Goal: Check status: Check status

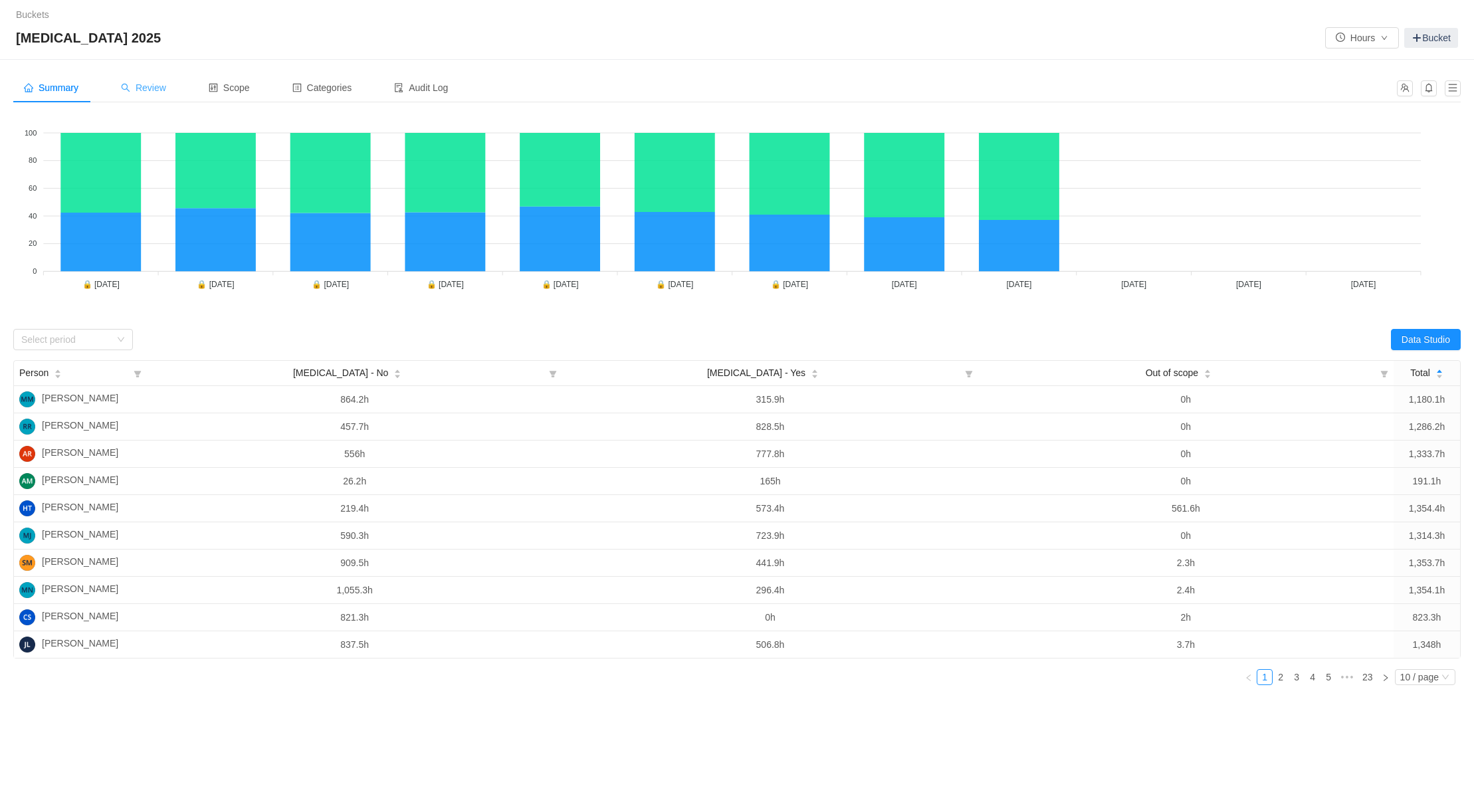
click at [159, 88] on span "Review" at bounding box center [143, 87] width 45 height 10
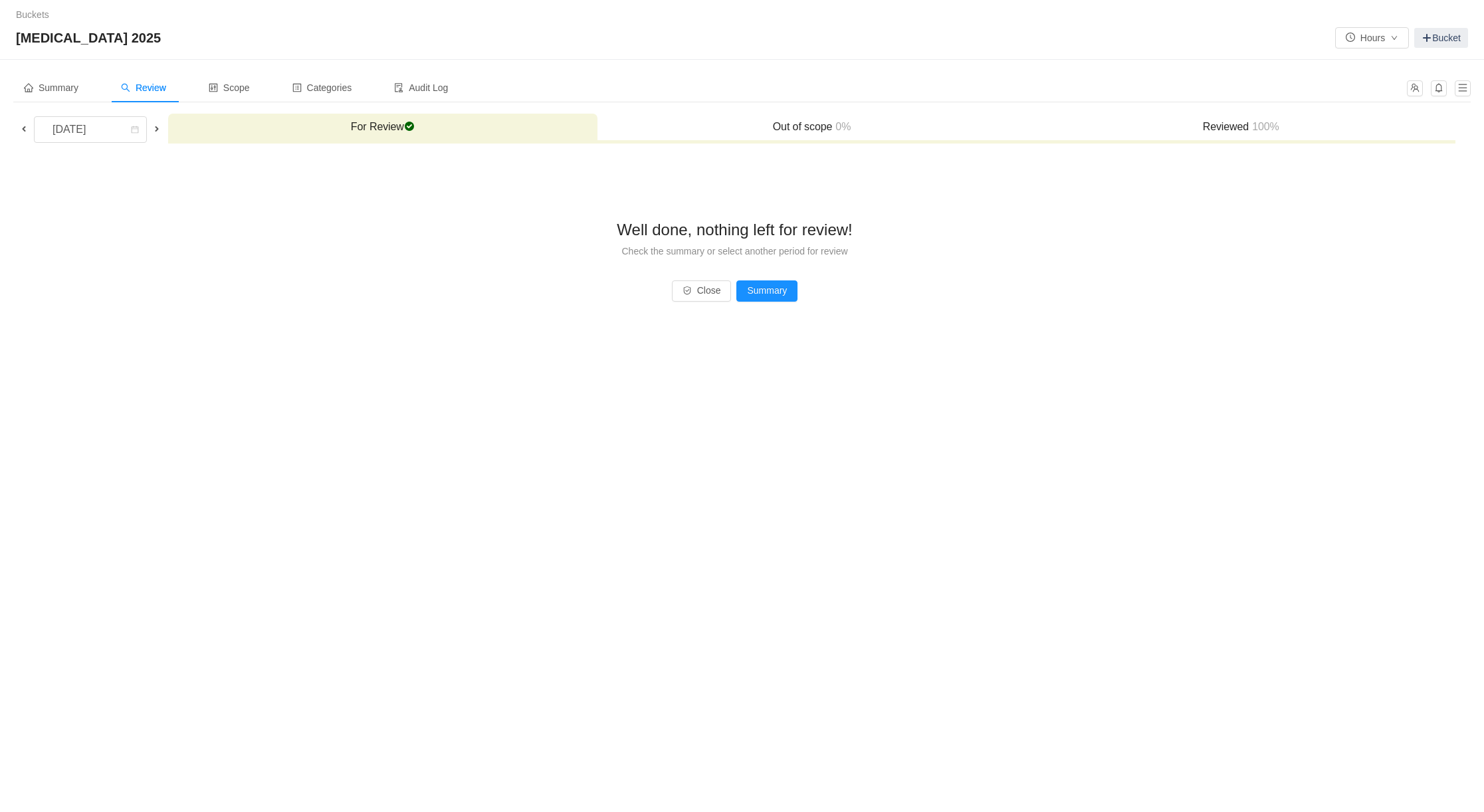
click at [1225, 126] on h3 "Reviewed 100%" at bounding box center [1240, 127] width 416 height 13
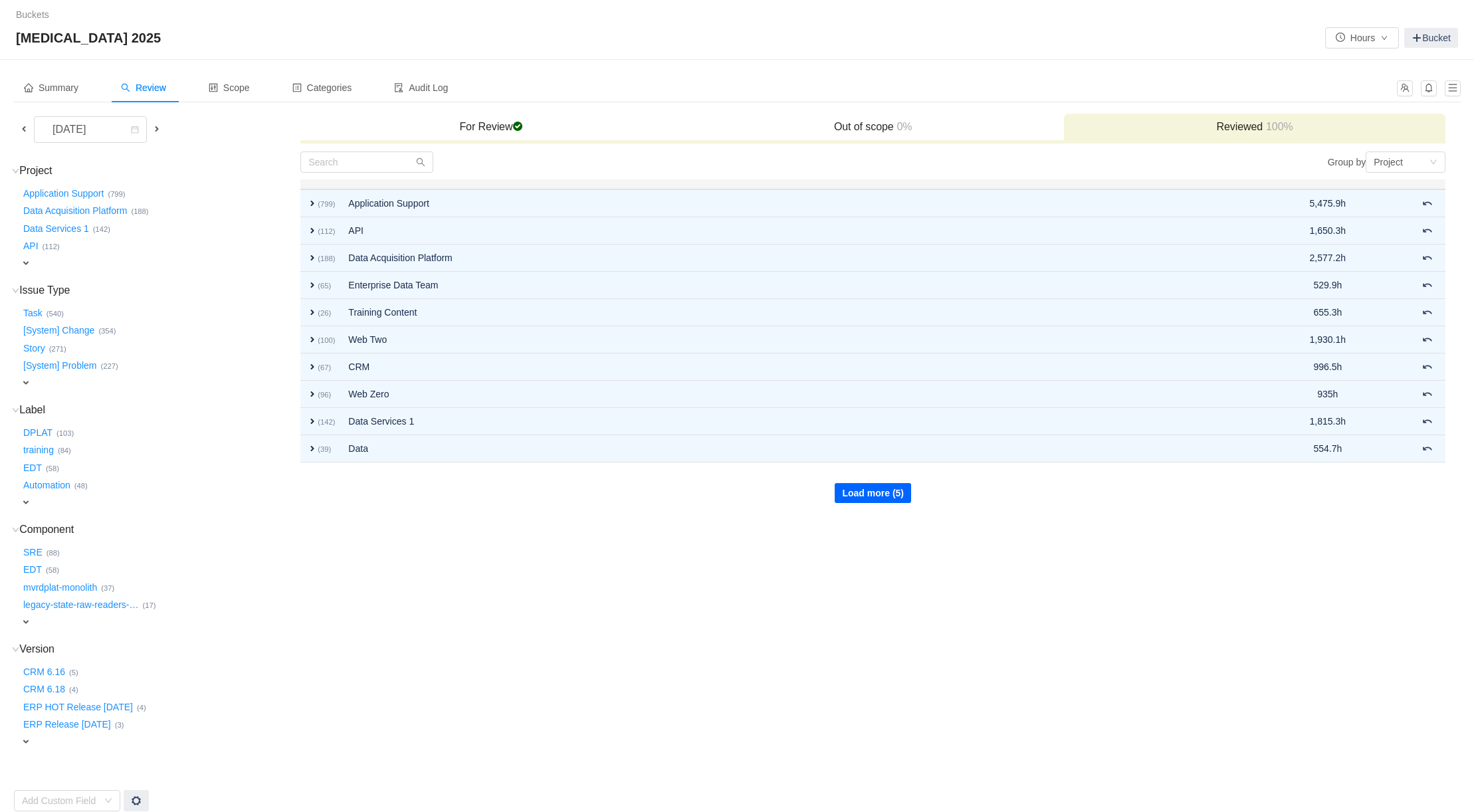
click at [886, 491] on button "Load more (5)" at bounding box center [872, 493] width 76 height 20
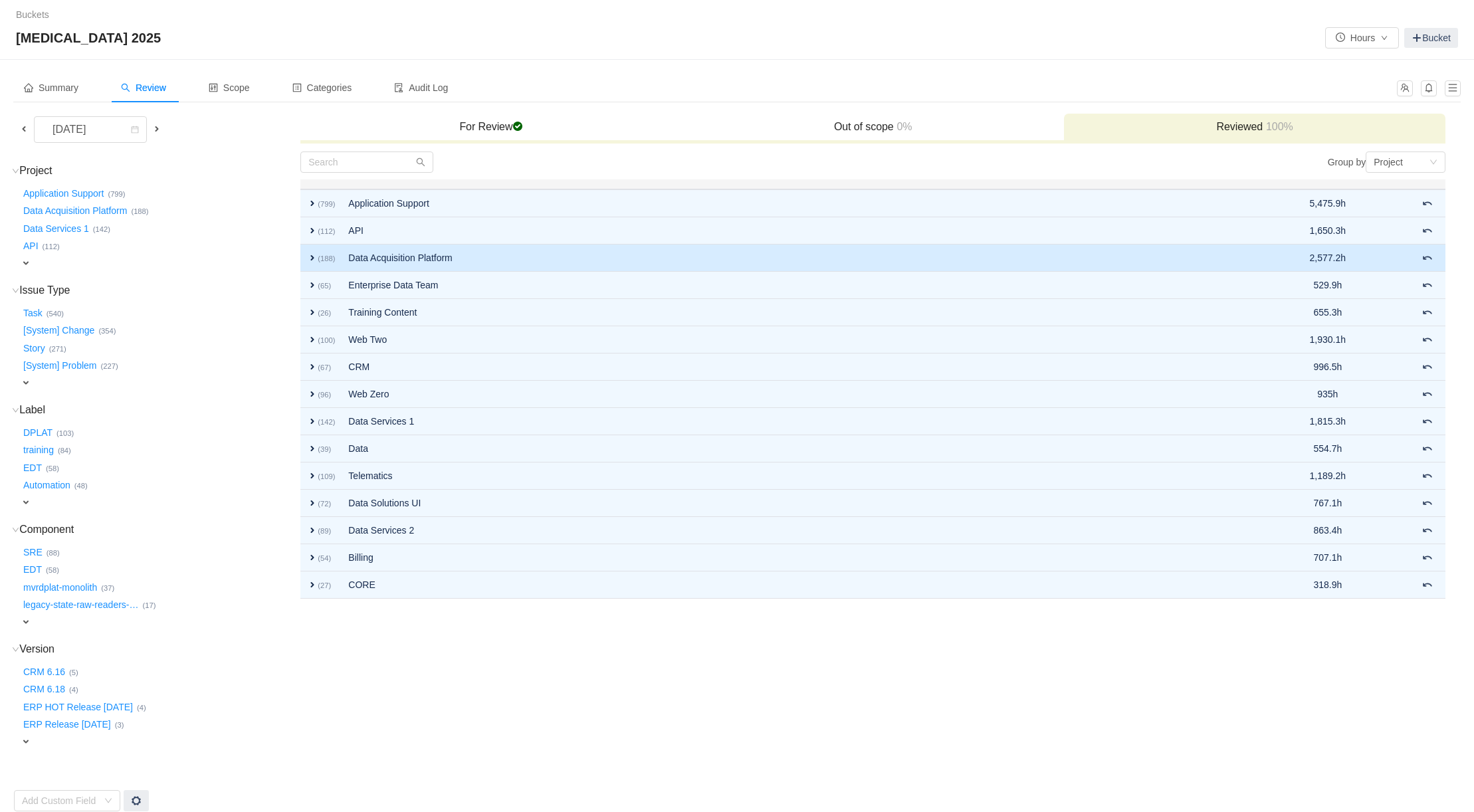
click at [312, 256] on span "expand" at bounding box center [312, 258] width 10 height 10
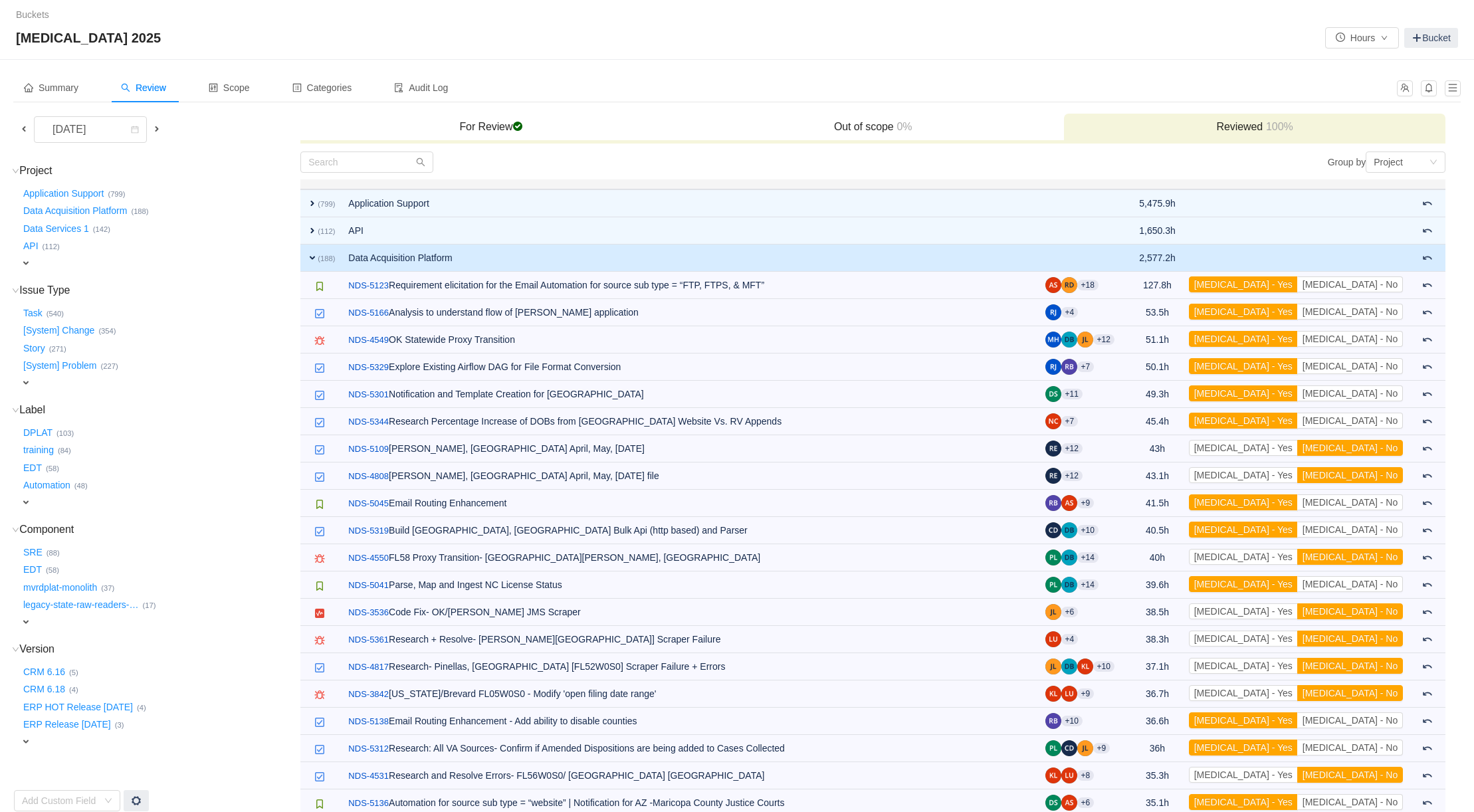
click at [313, 259] on span "expand" at bounding box center [312, 258] width 10 height 10
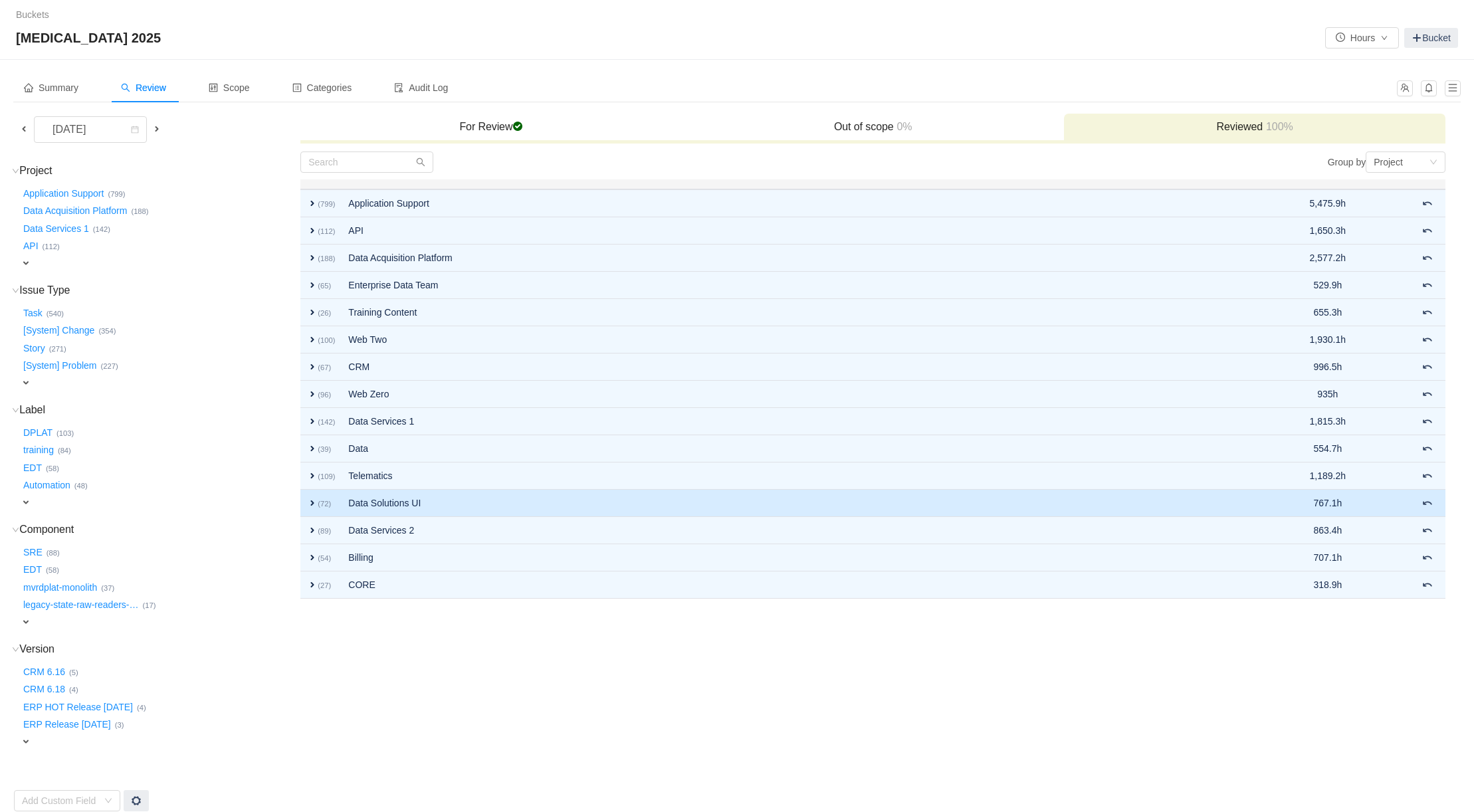
click at [313, 501] on span "expand" at bounding box center [312, 502] width 10 height 10
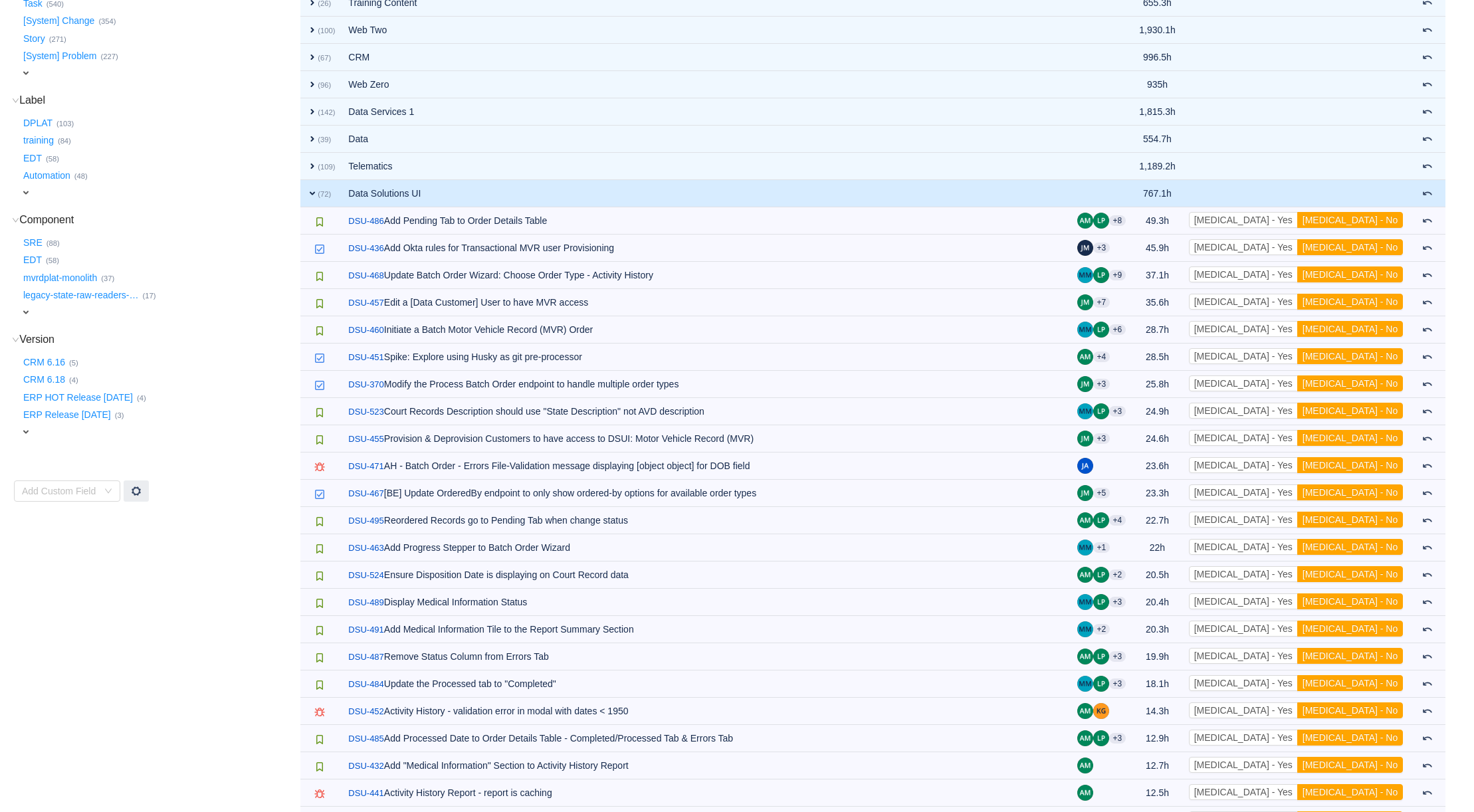
scroll to position [301, 0]
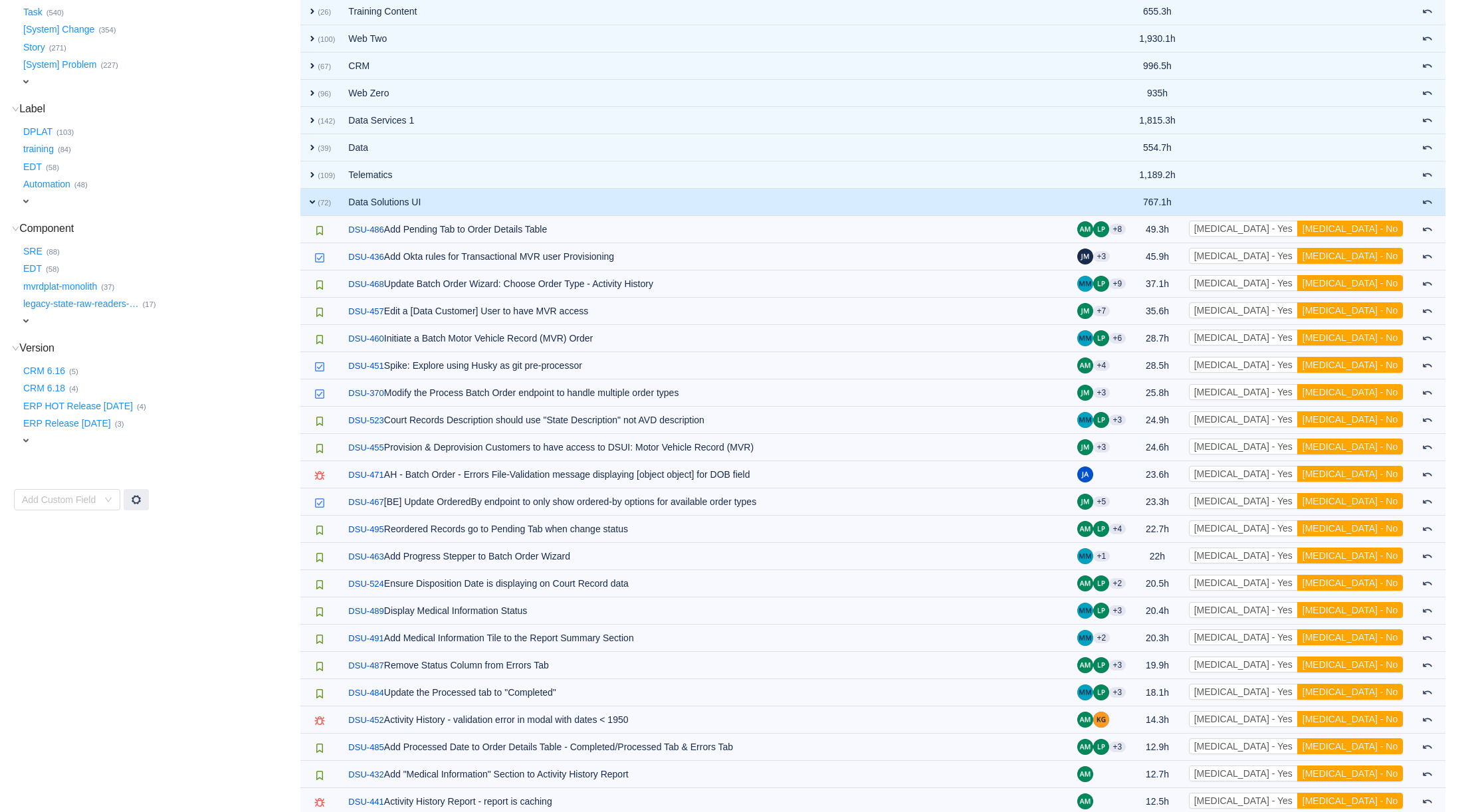
click at [312, 201] on span "expand" at bounding box center [312, 202] width 10 height 10
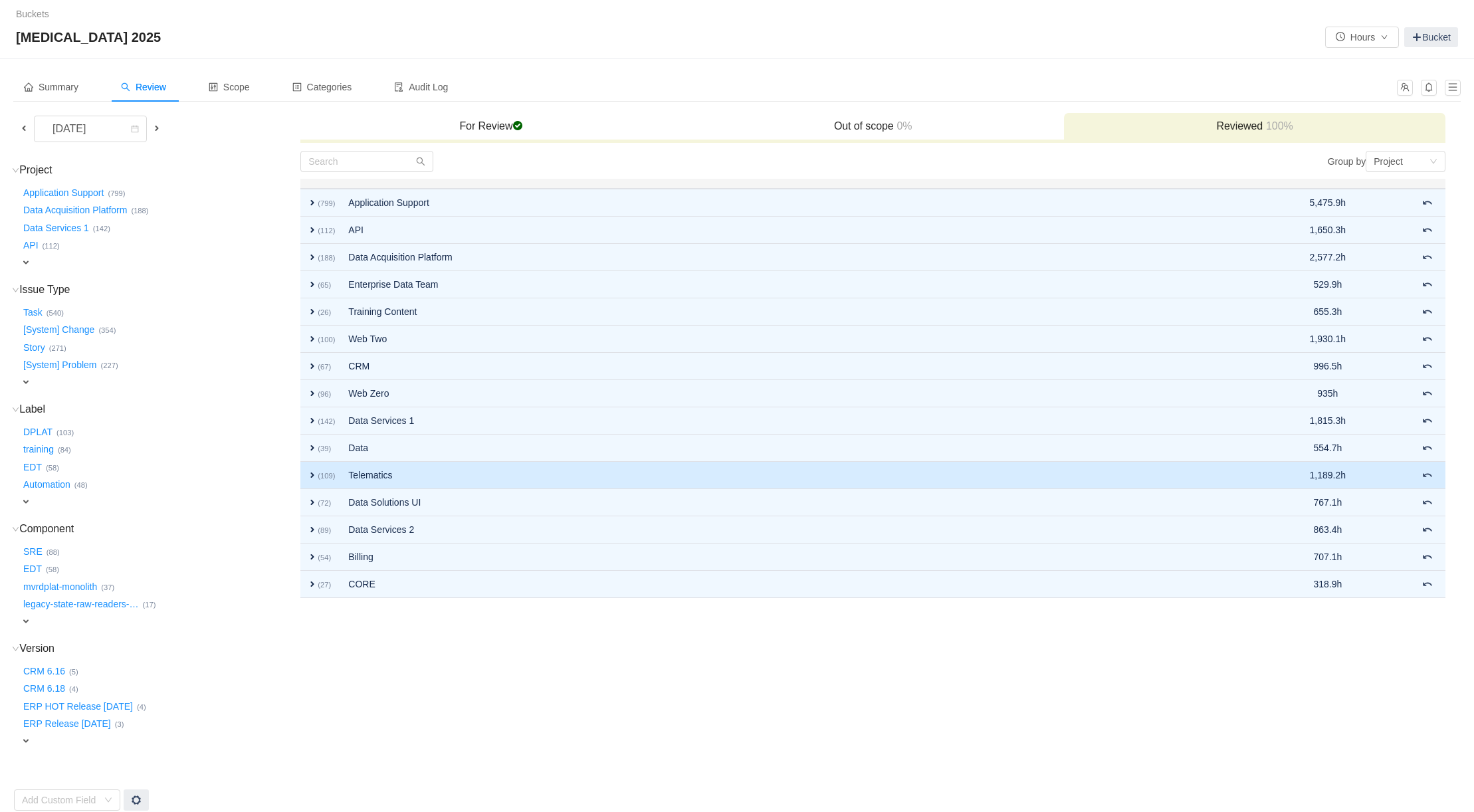
click at [309, 477] on span "expand" at bounding box center [312, 475] width 10 height 10
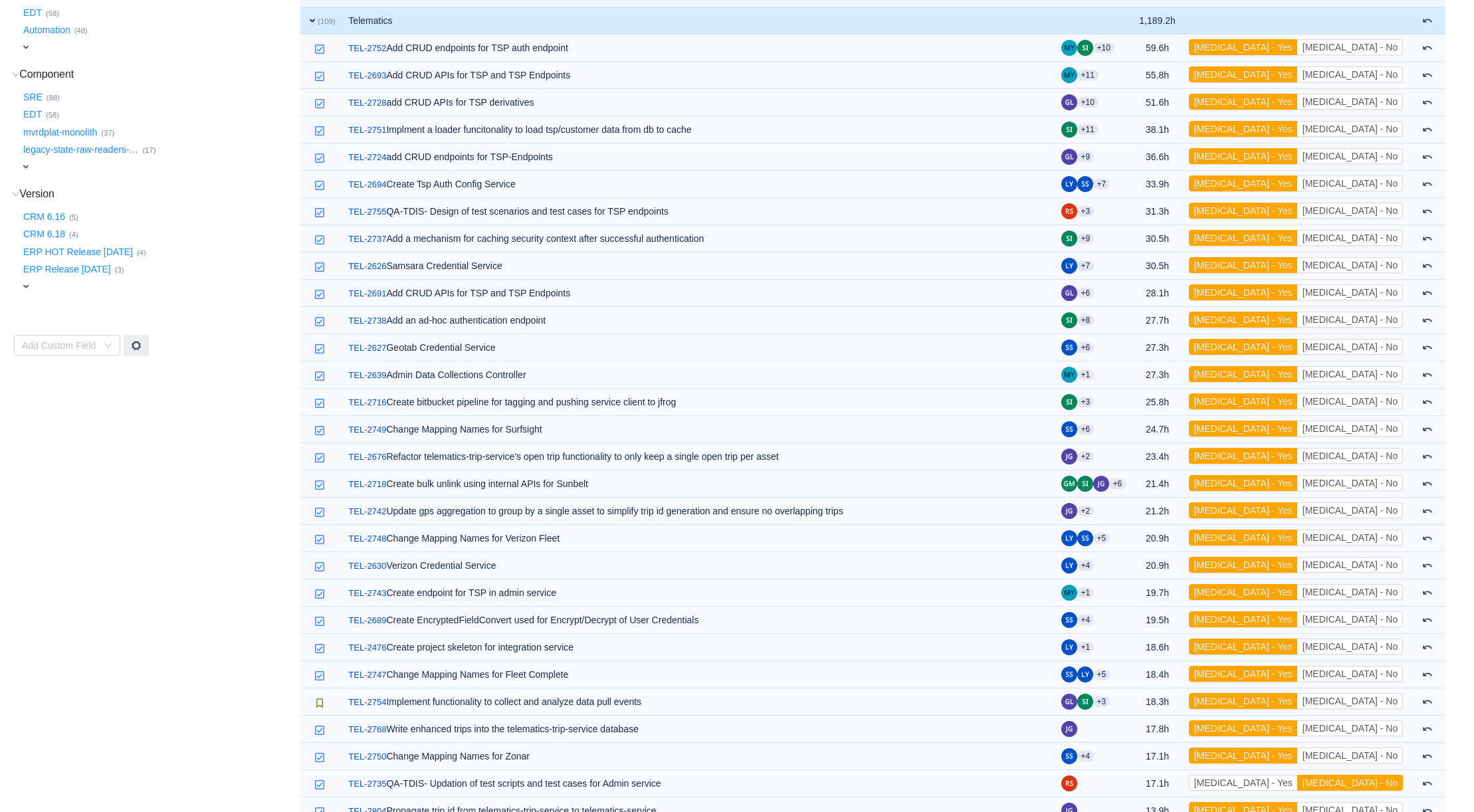
scroll to position [301, 0]
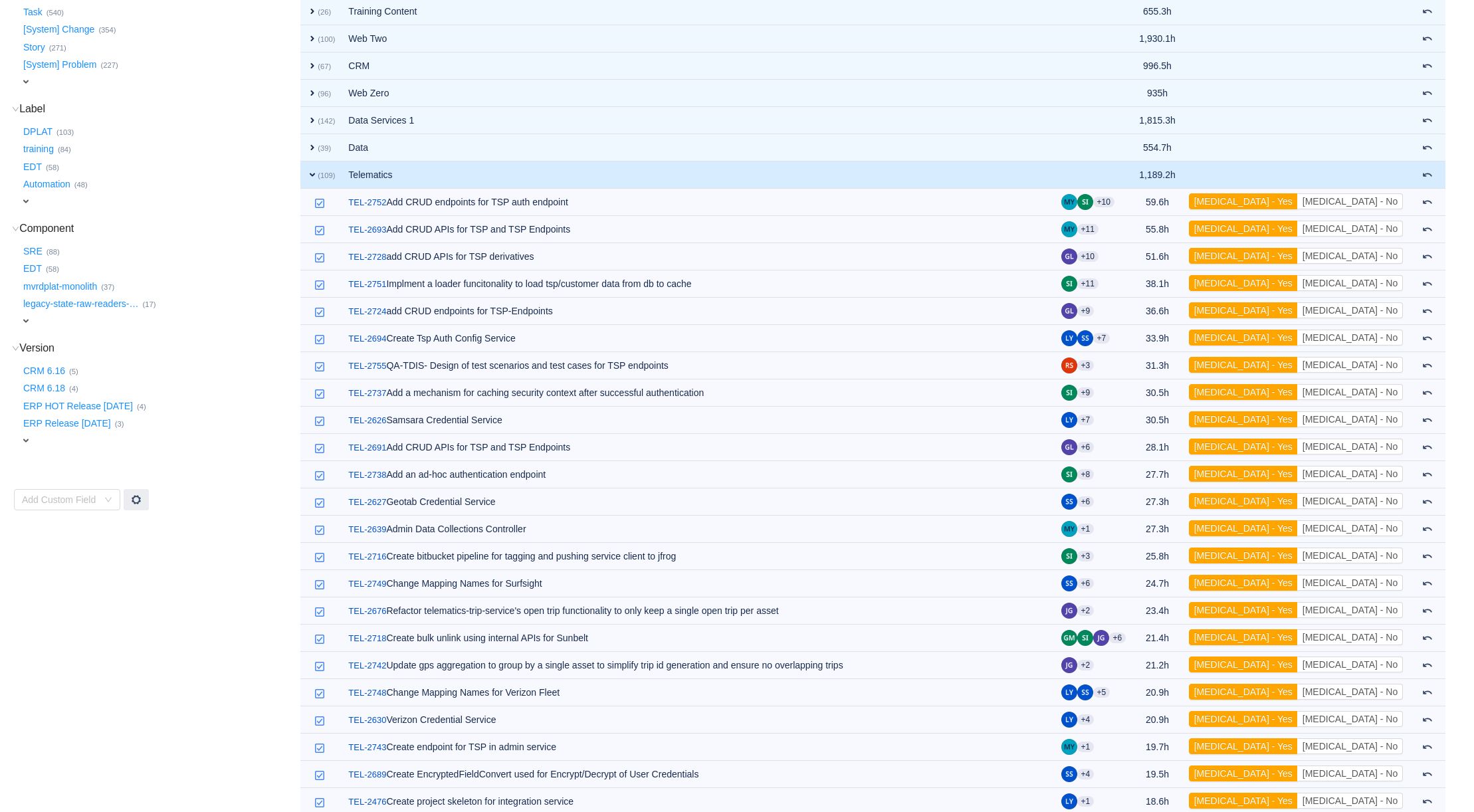
click at [312, 175] on span "expand" at bounding box center [312, 174] width 10 height 10
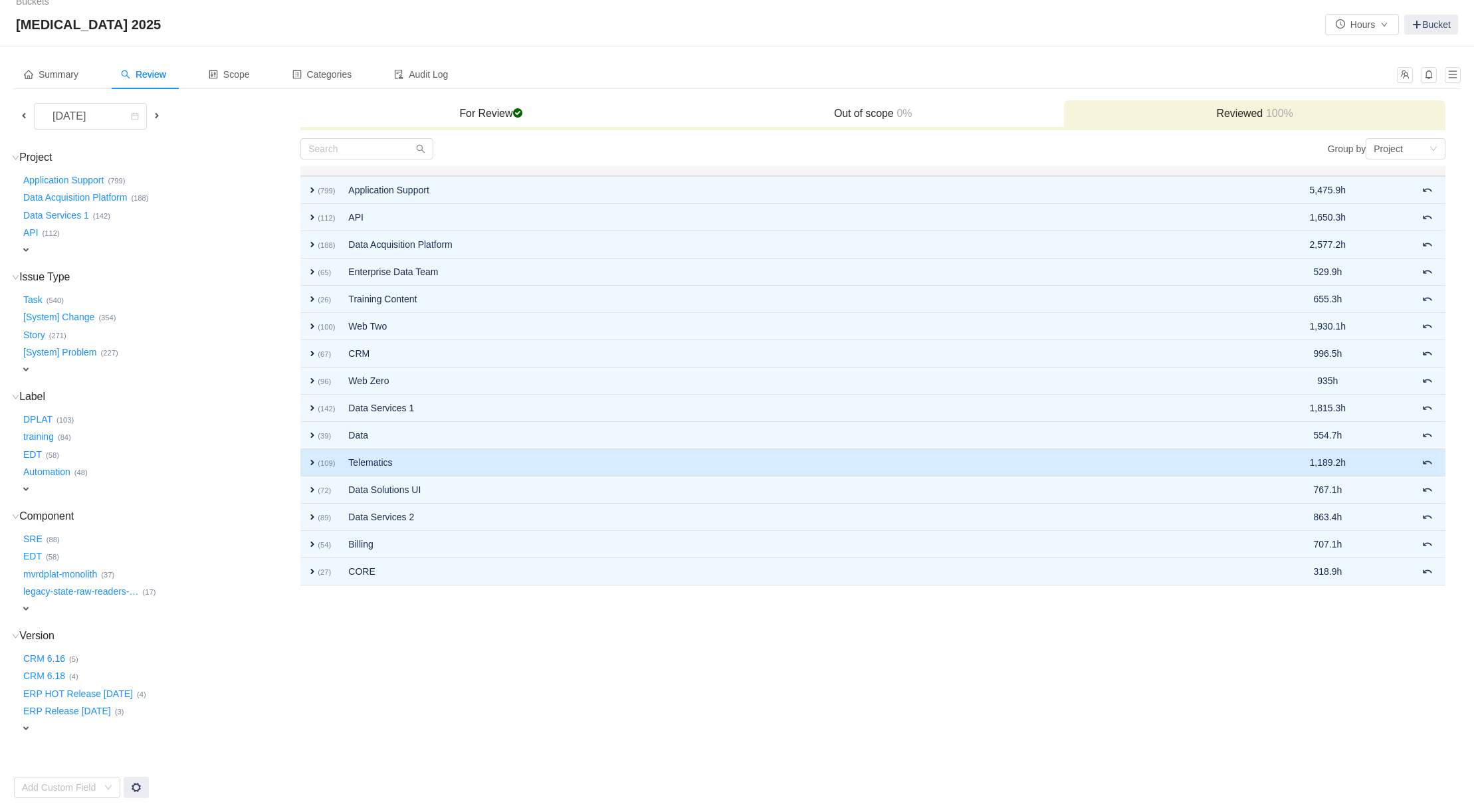
scroll to position [1, 0]
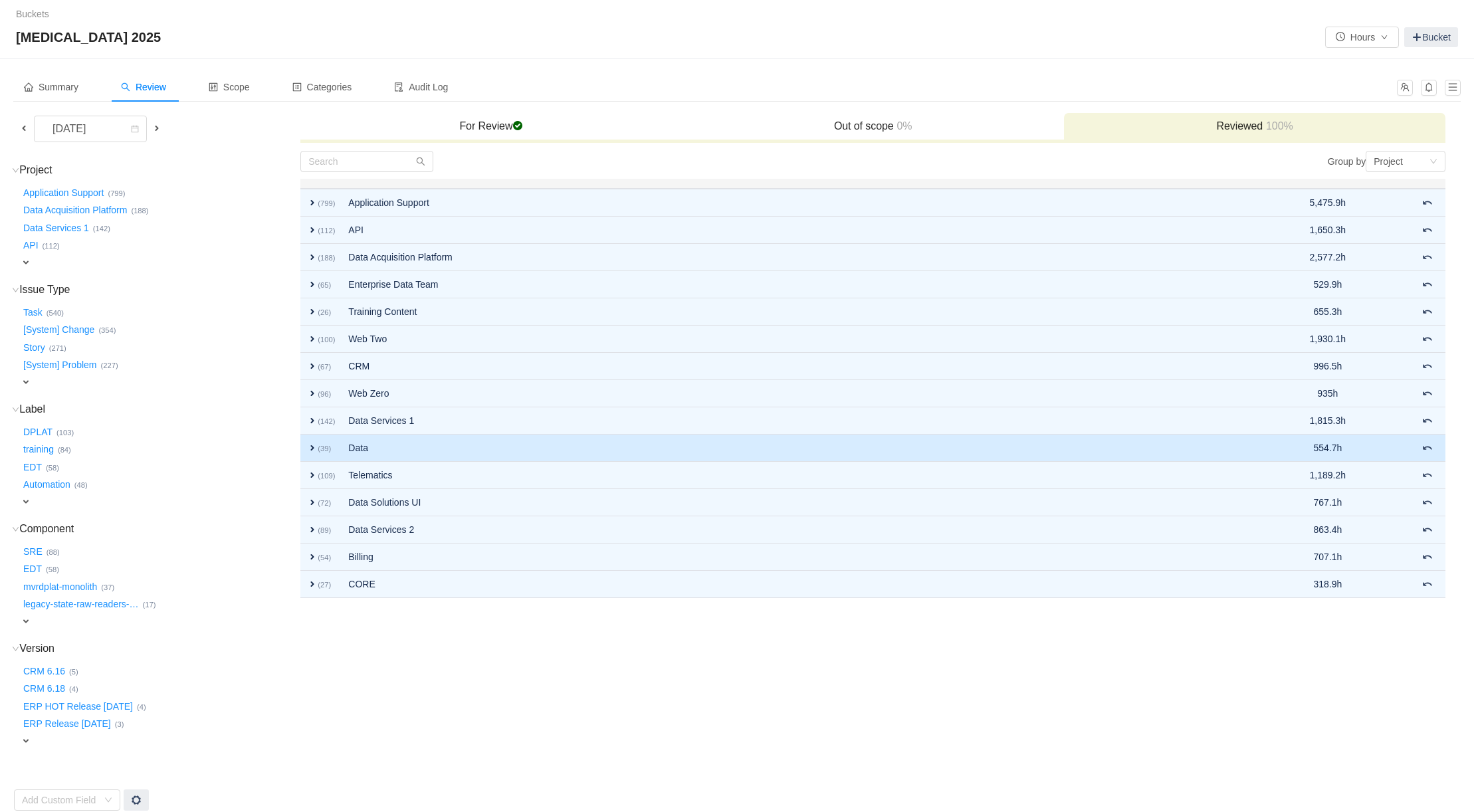
click at [313, 448] on span "expand" at bounding box center [312, 448] width 10 height 10
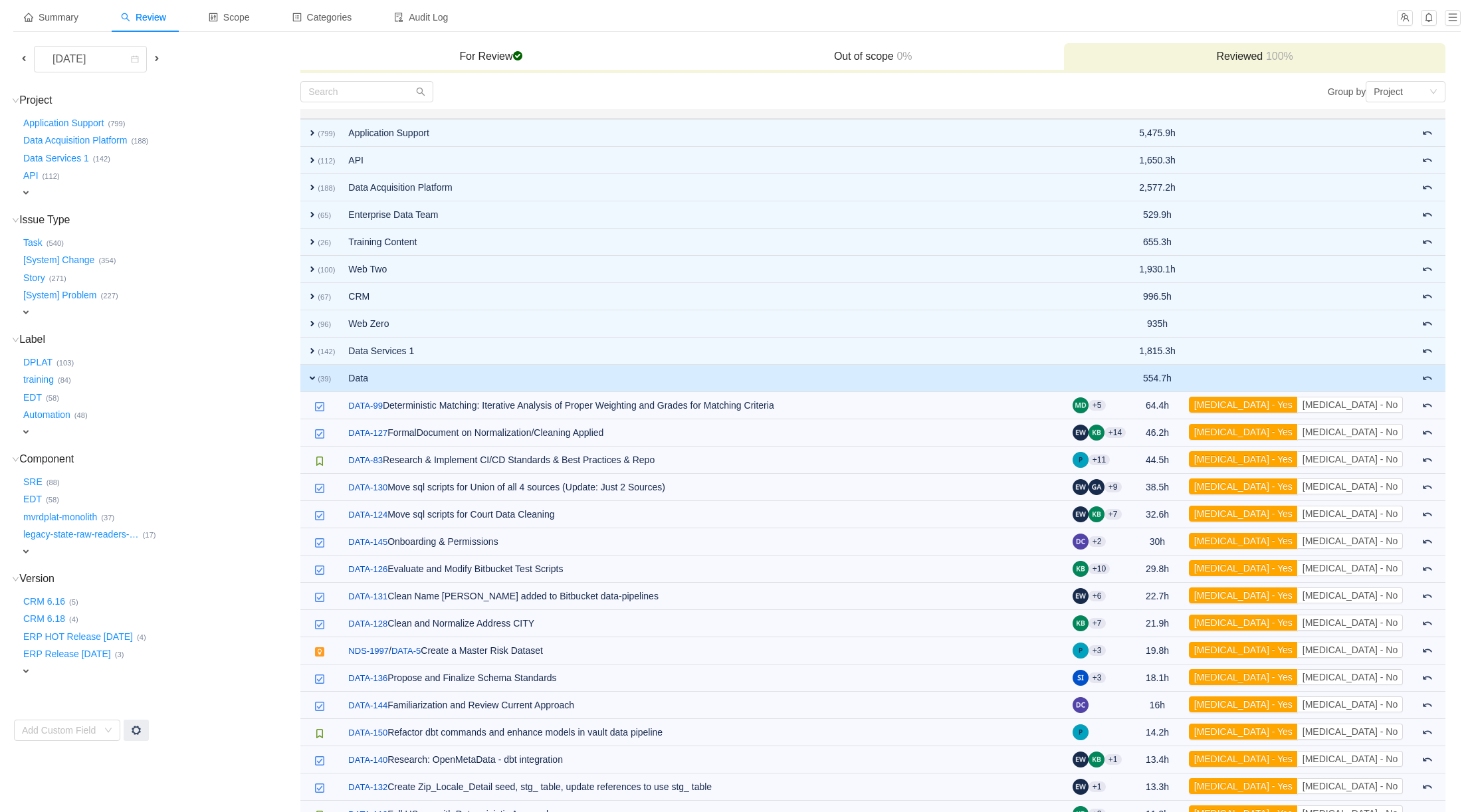
scroll to position [66, 0]
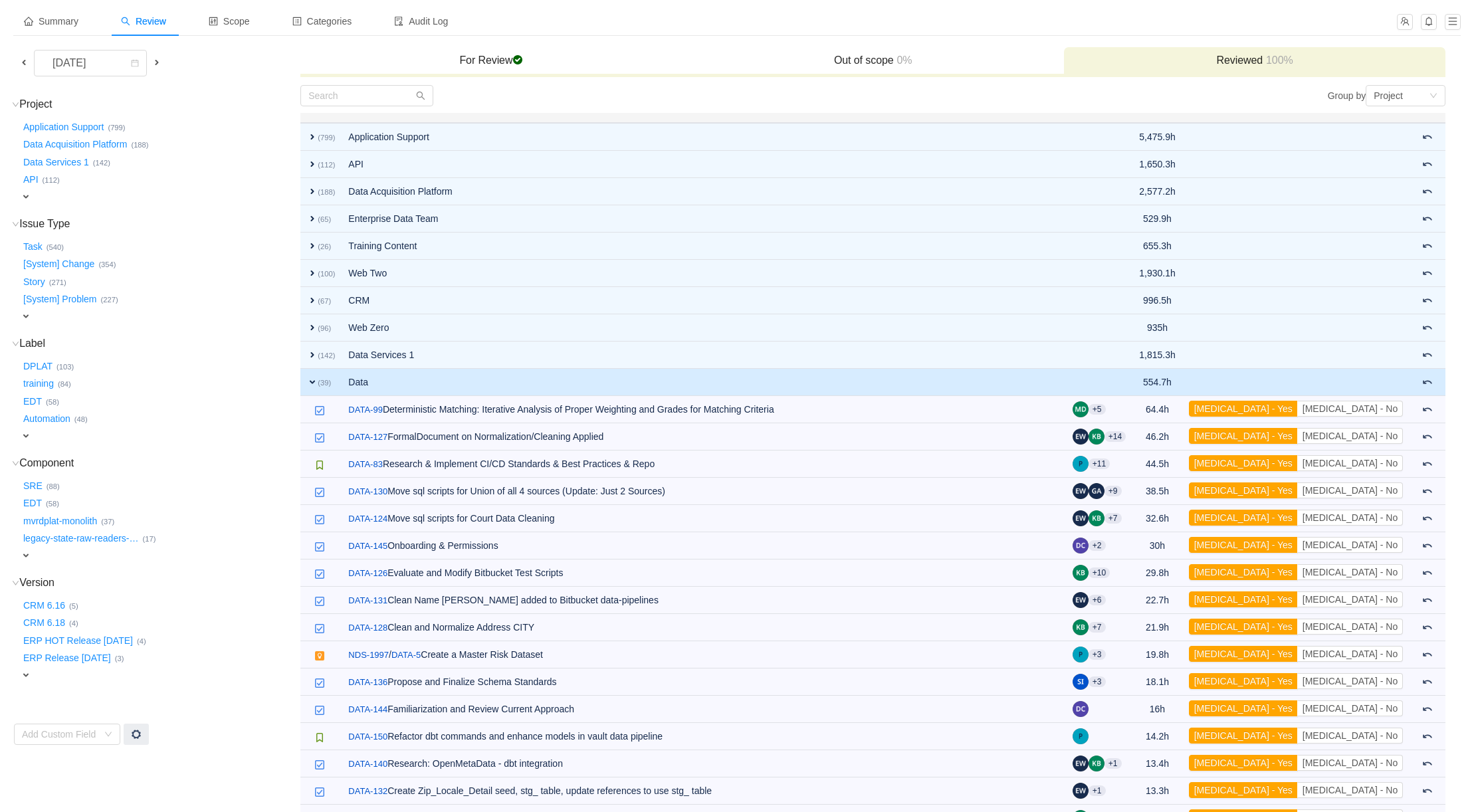
click at [310, 384] on span "expand" at bounding box center [312, 382] width 10 height 10
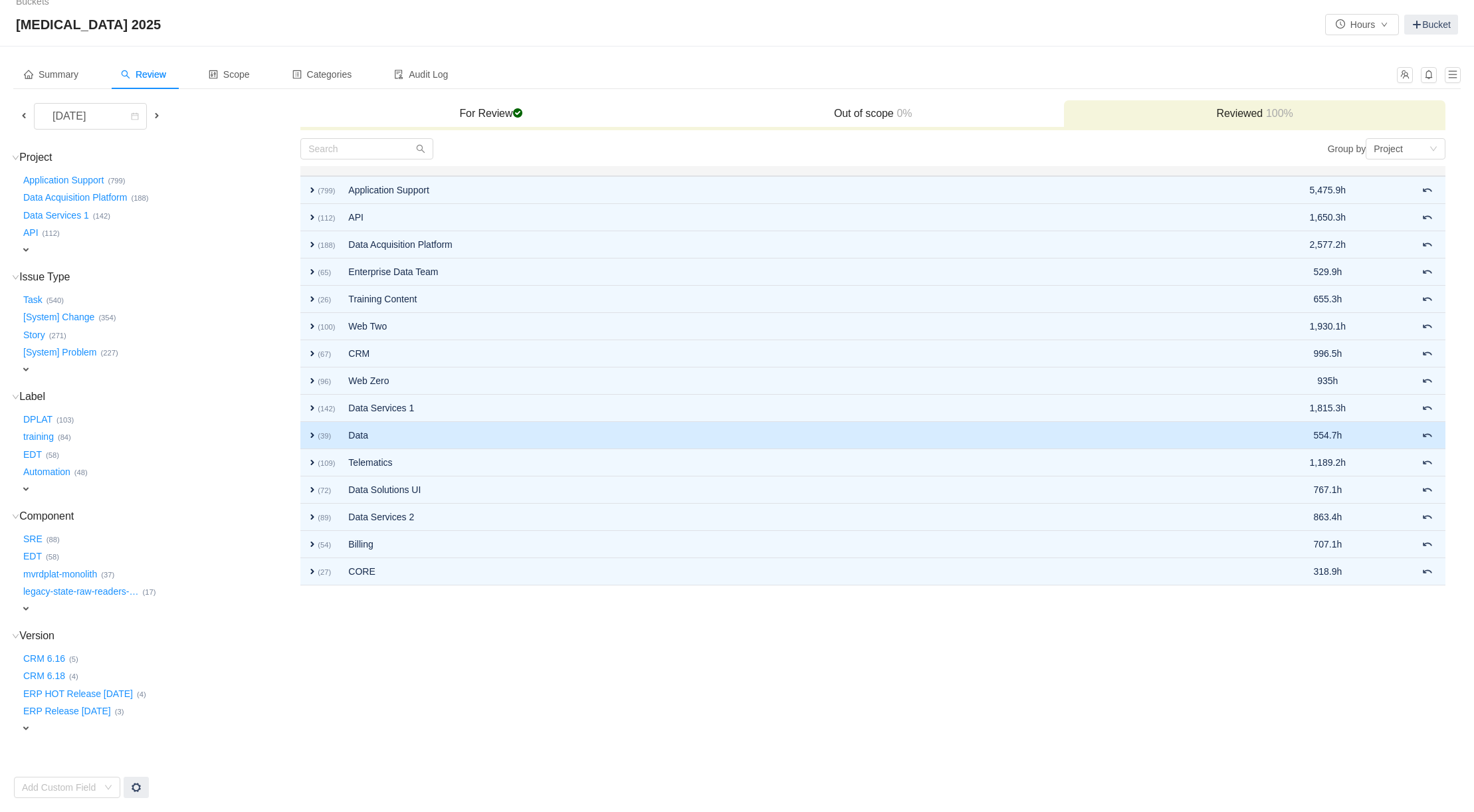
scroll to position [1, 0]
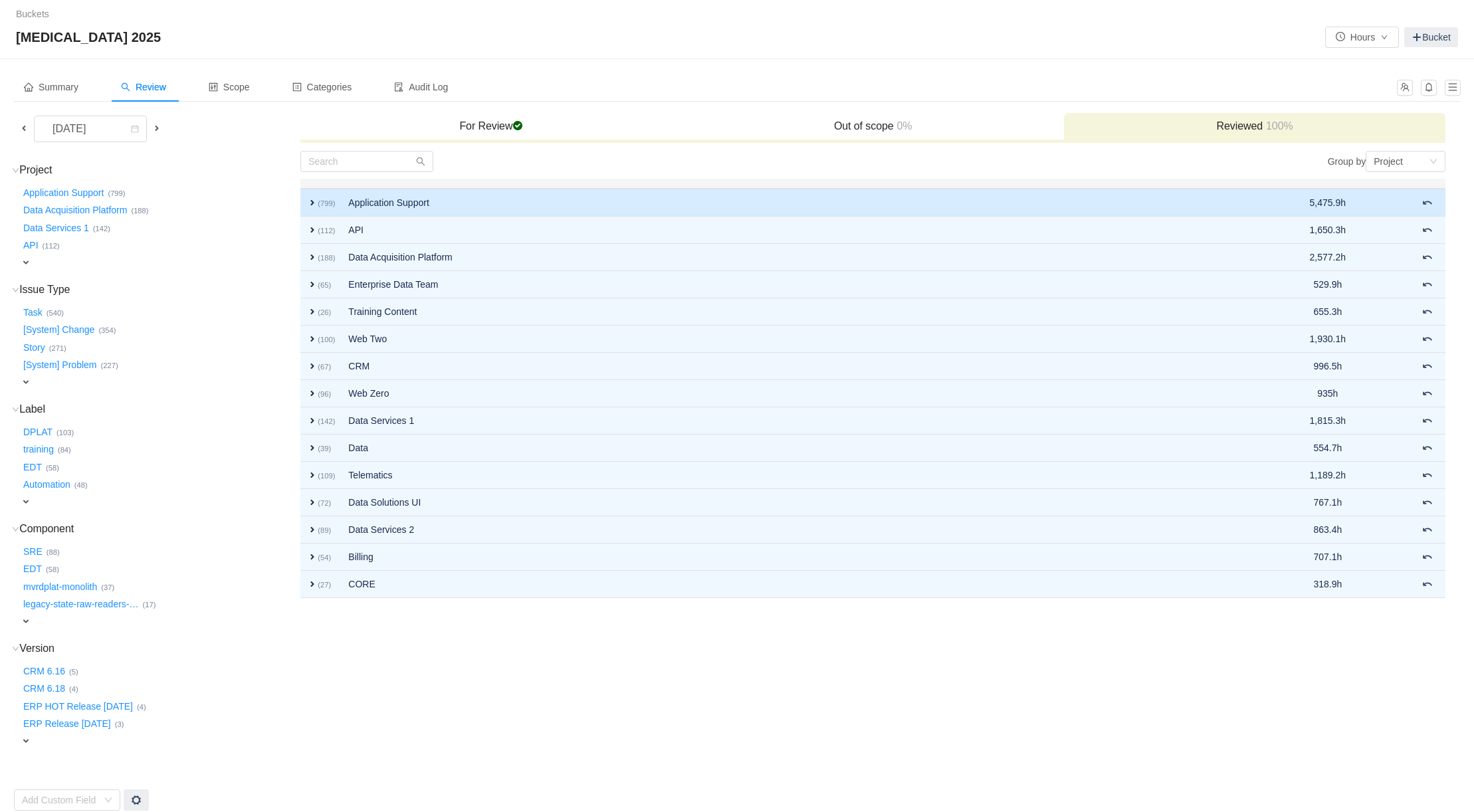
click at [311, 201] on span "expand" at bounding box center [312, 202] width 10 height 10
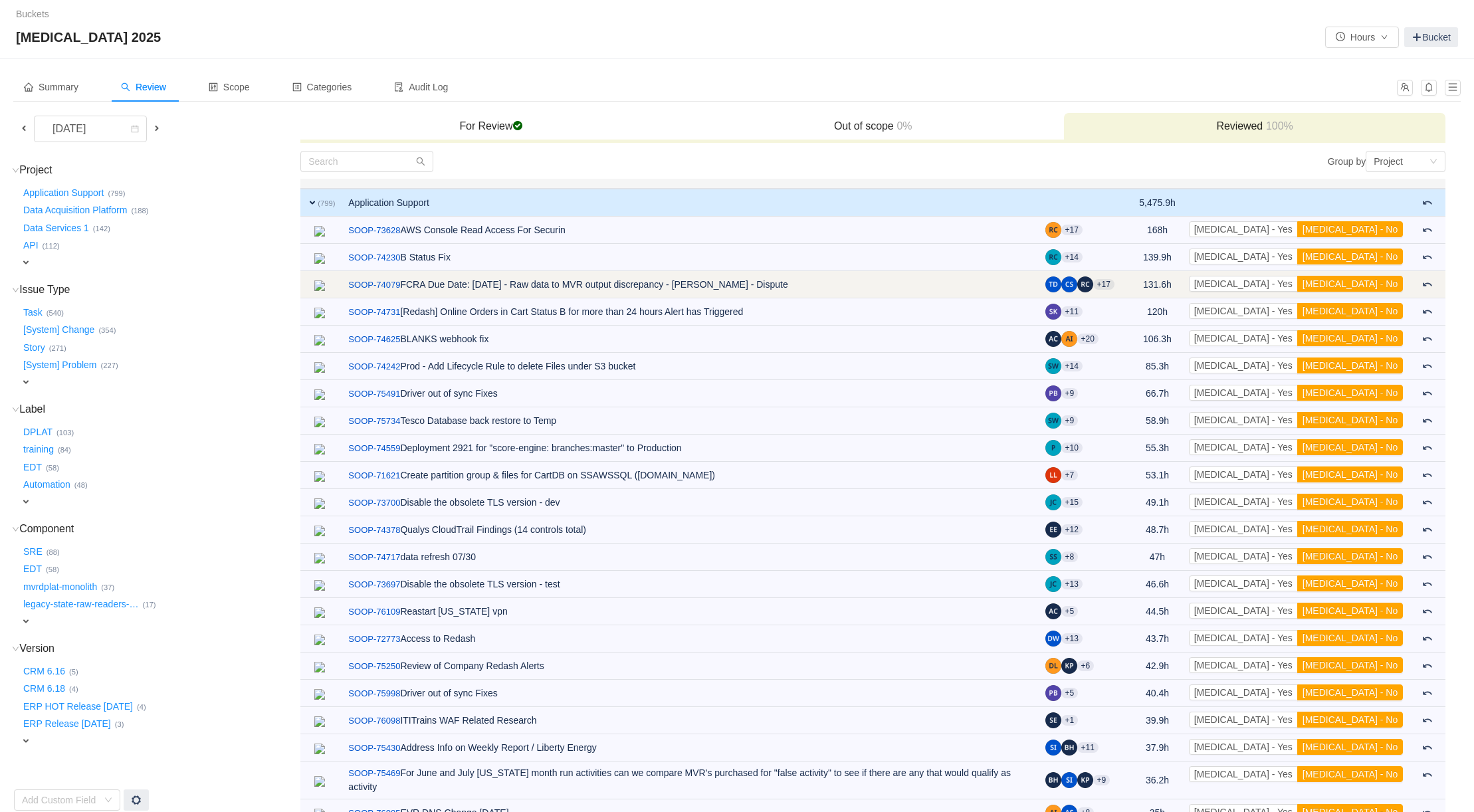
scroll to position [66, 0]
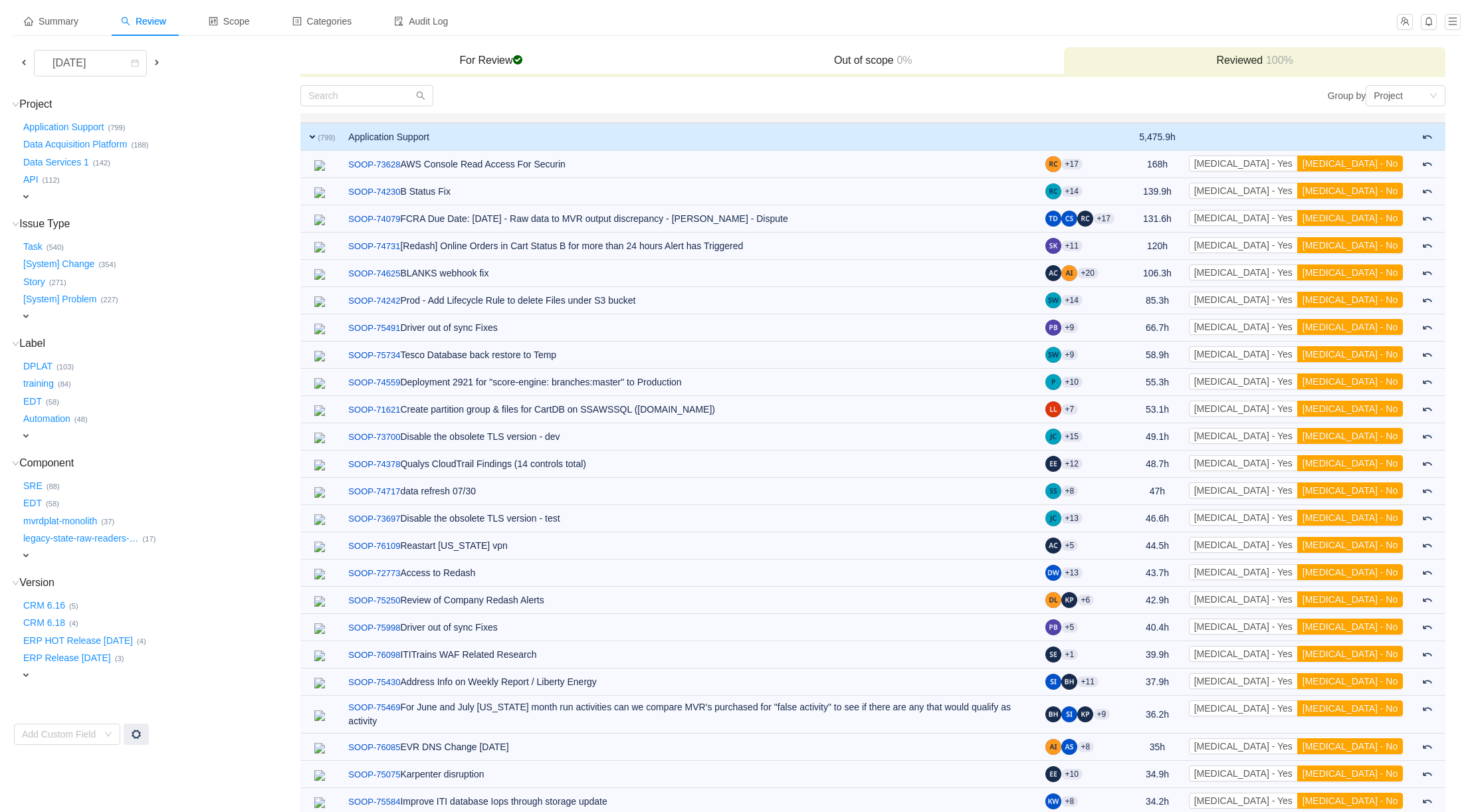
click at [313, 139] on span "expand" at bounding box center [312, 137] width 10 height 10
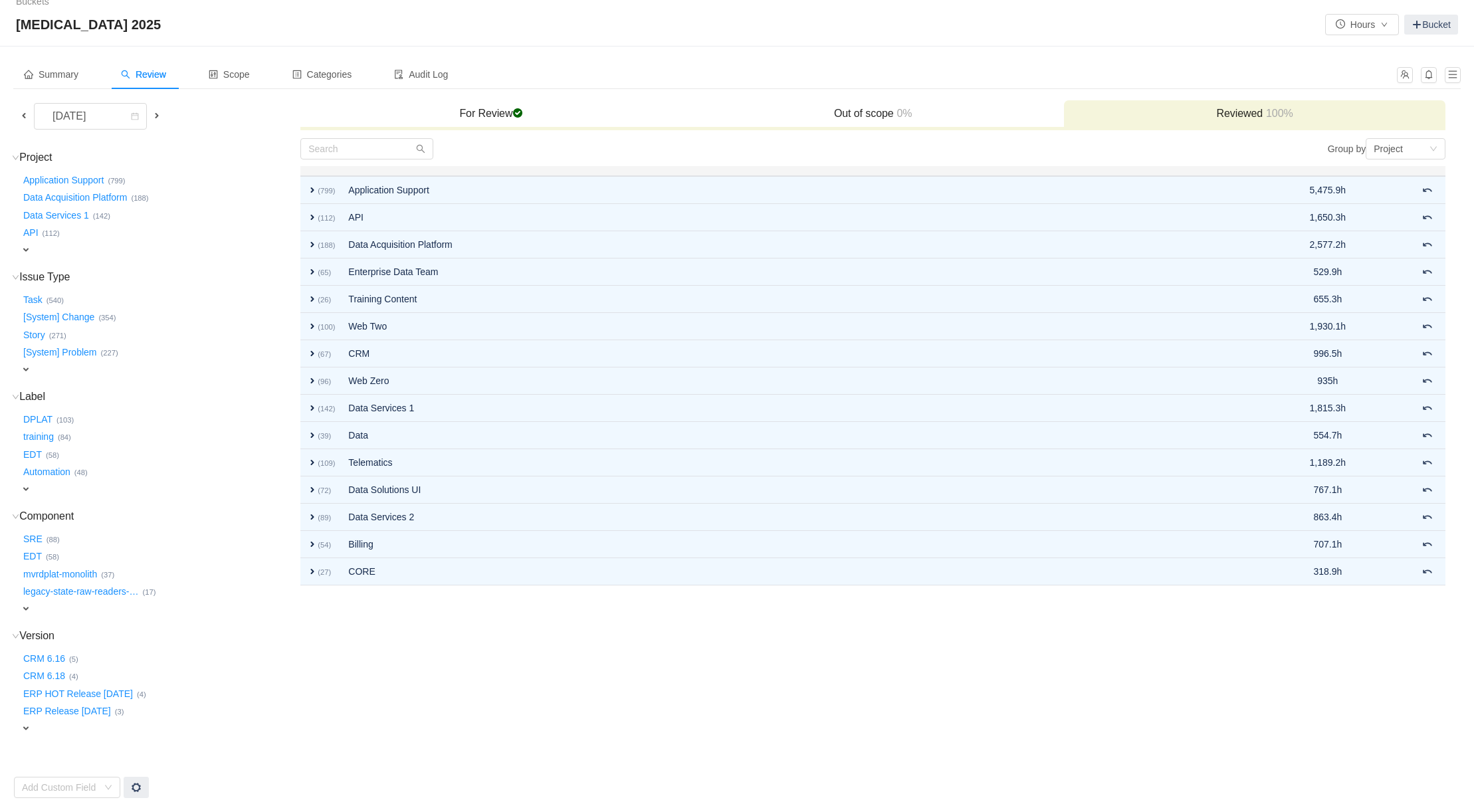
scroll to position [1, 0]
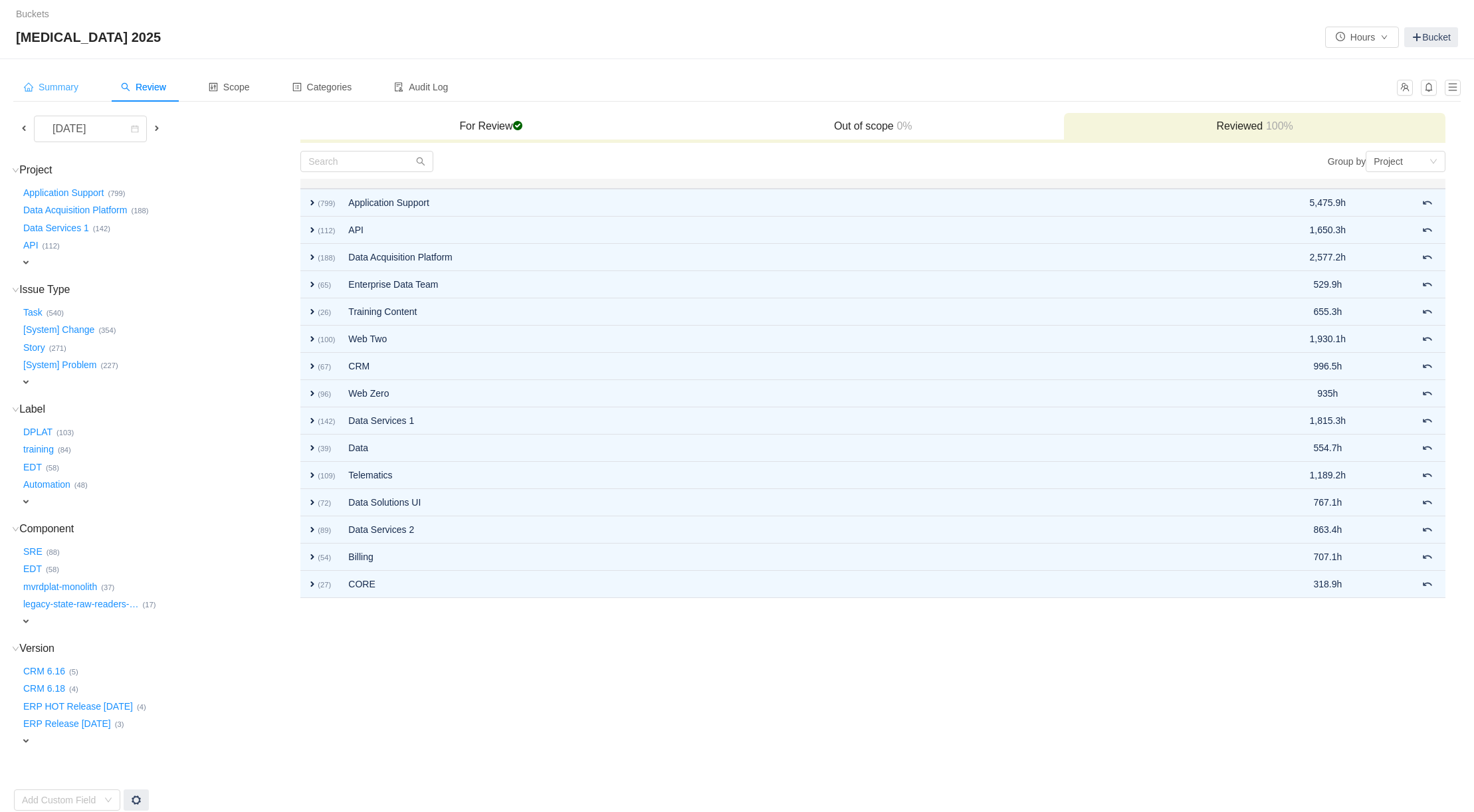
click at [65, 85] on span "Summary" at bounding box center [51, 87] width 55 height 10
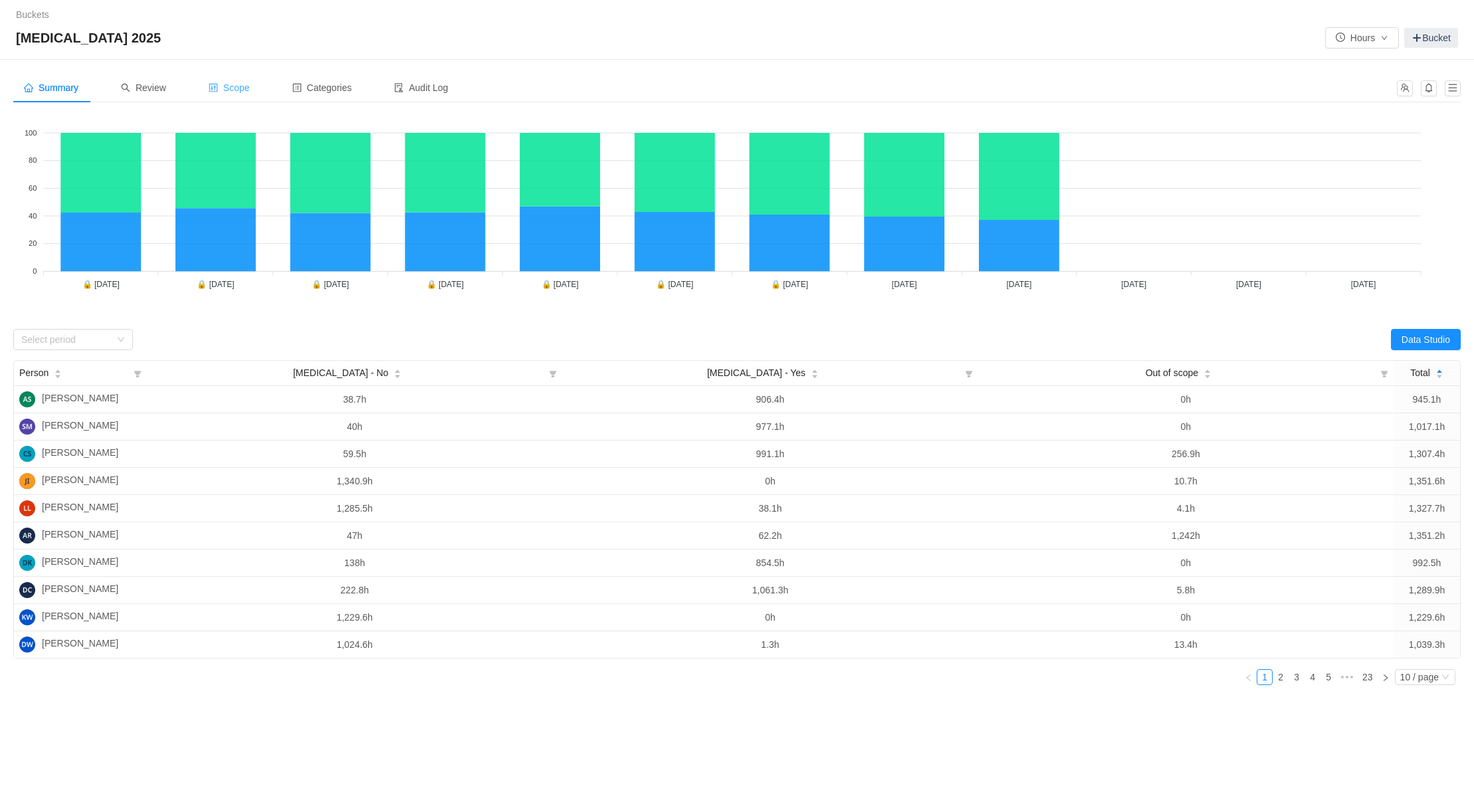
click at [236, 82] on span "Scope" at bounding box center [229, 87] width 41 height 10
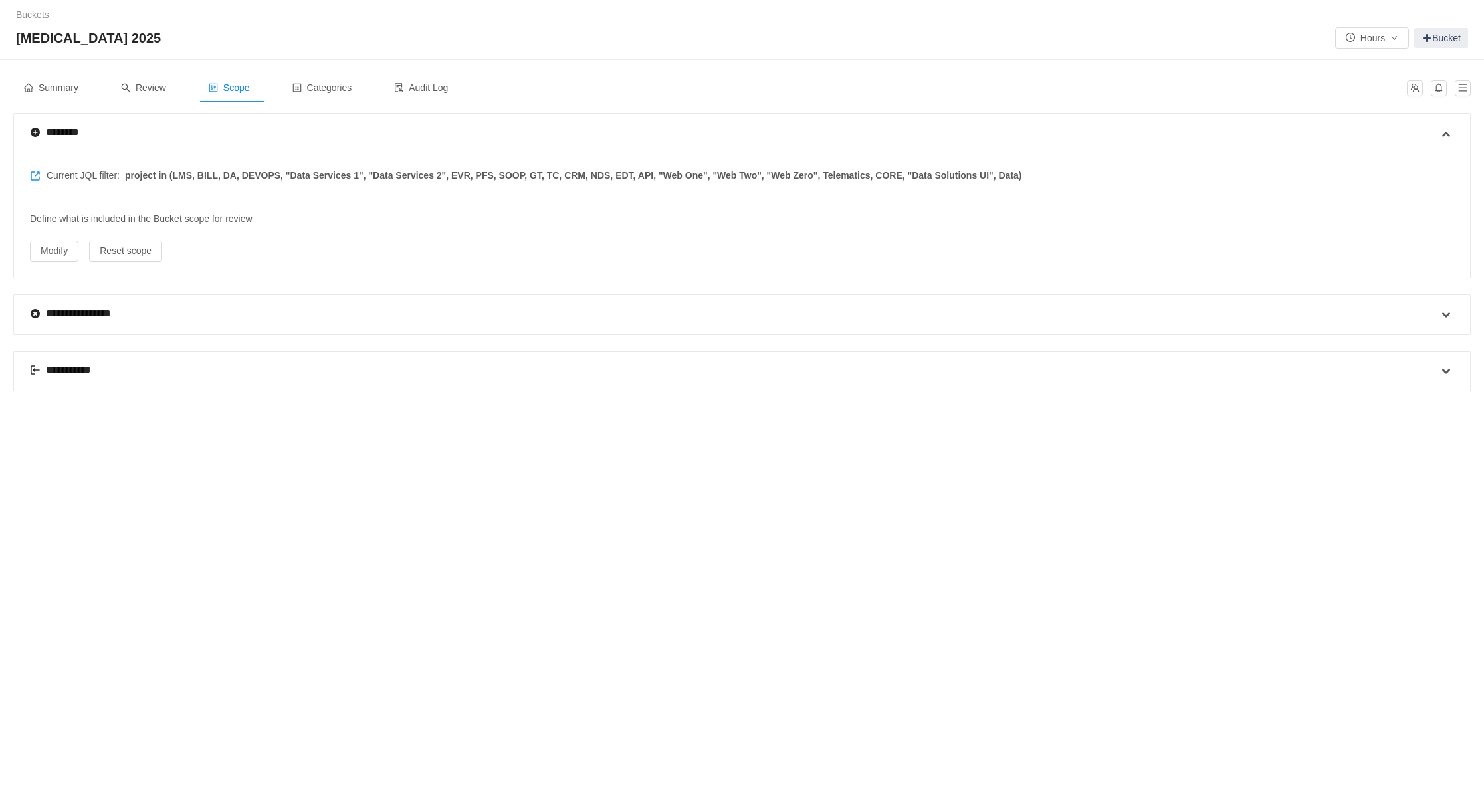
click at [64, 366] on div "**********" at bounding box center [65, 370] width 72 height 16
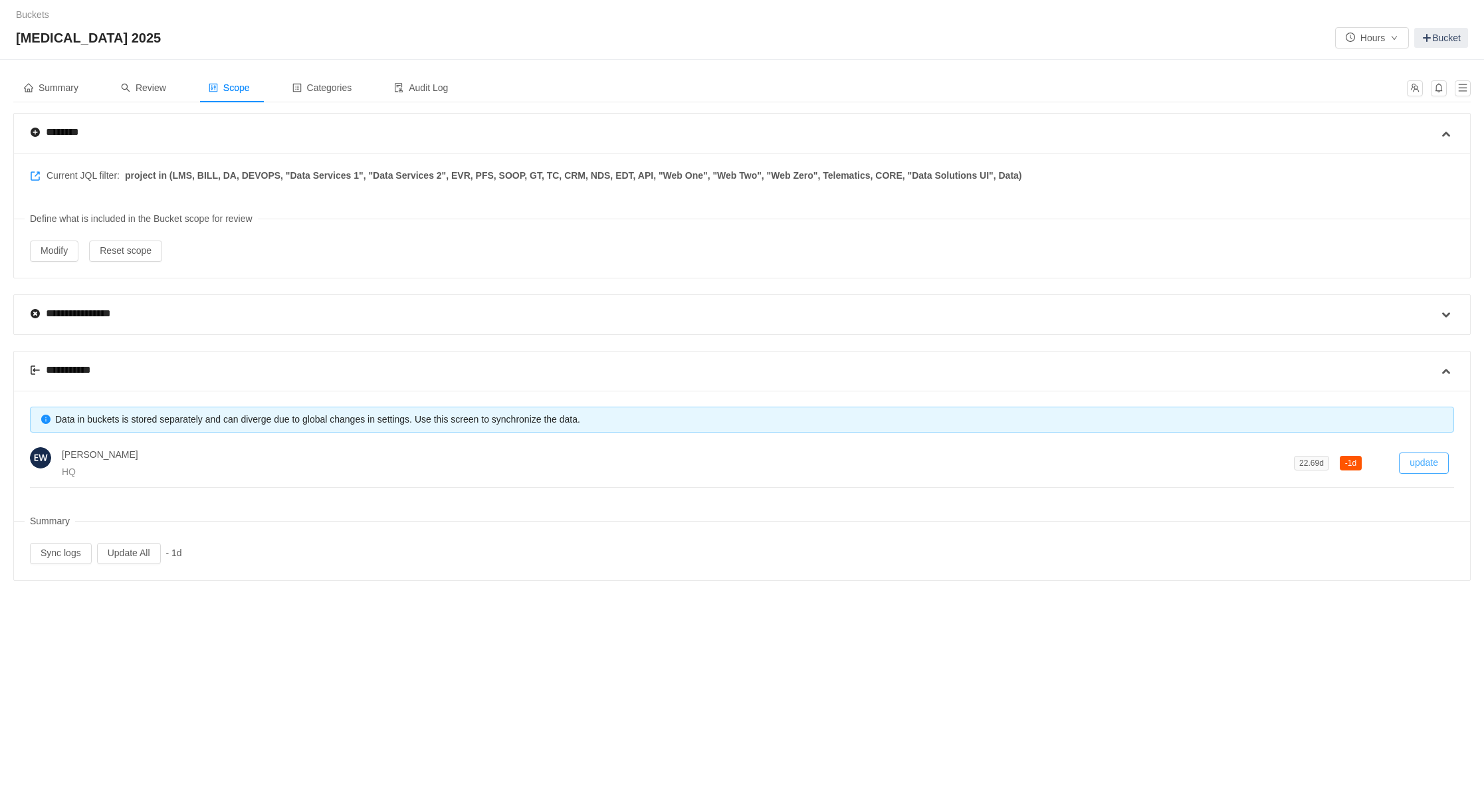
click at [1422, 457] on button "update" at bounding box center [1423, 463] width 50 height 21
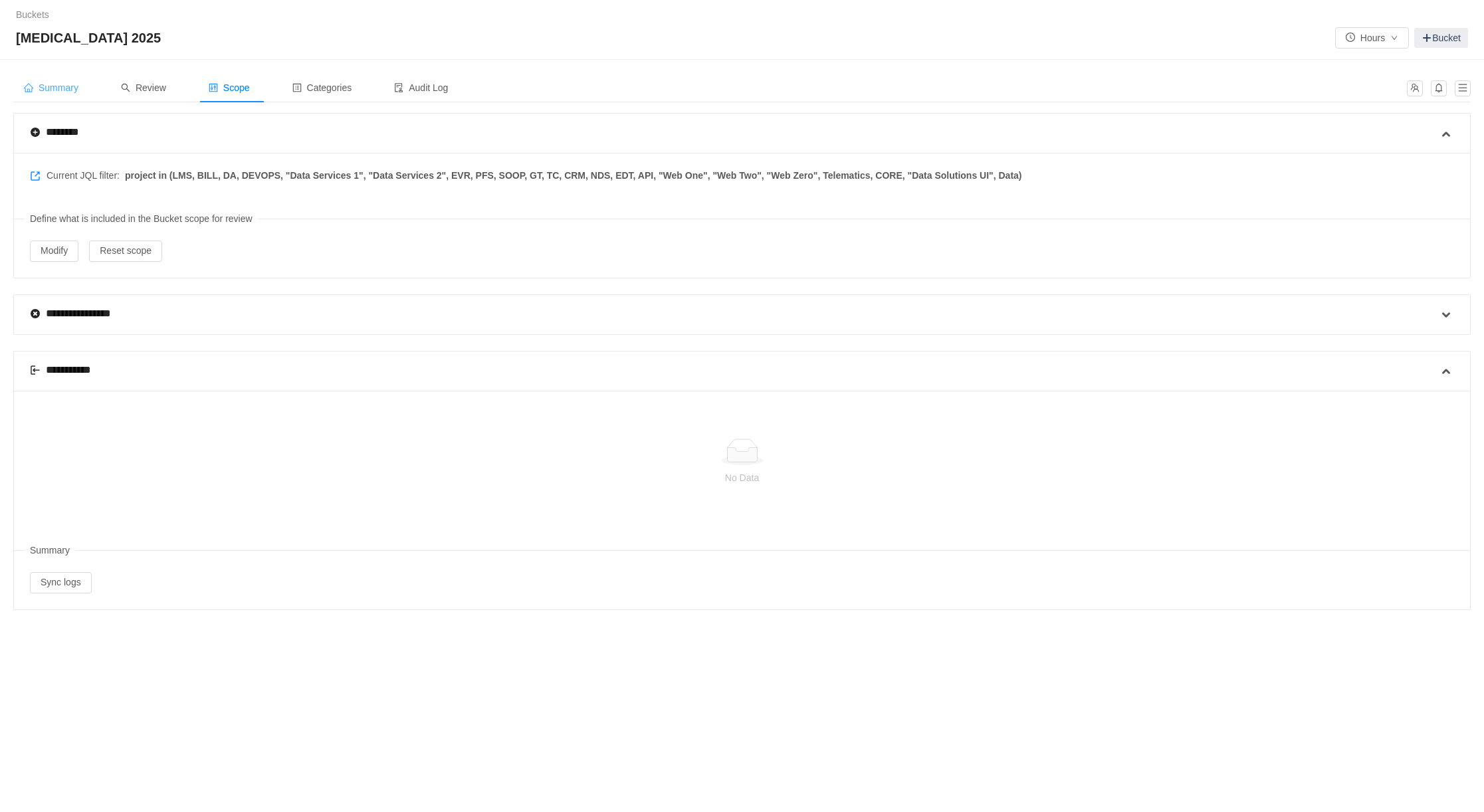
click at [65, 87] on span "Summary" at bounding box center [51, 87] width 55 height 10
